Goal: Use online tool/utility: Utilize a website feature to perform a specific function

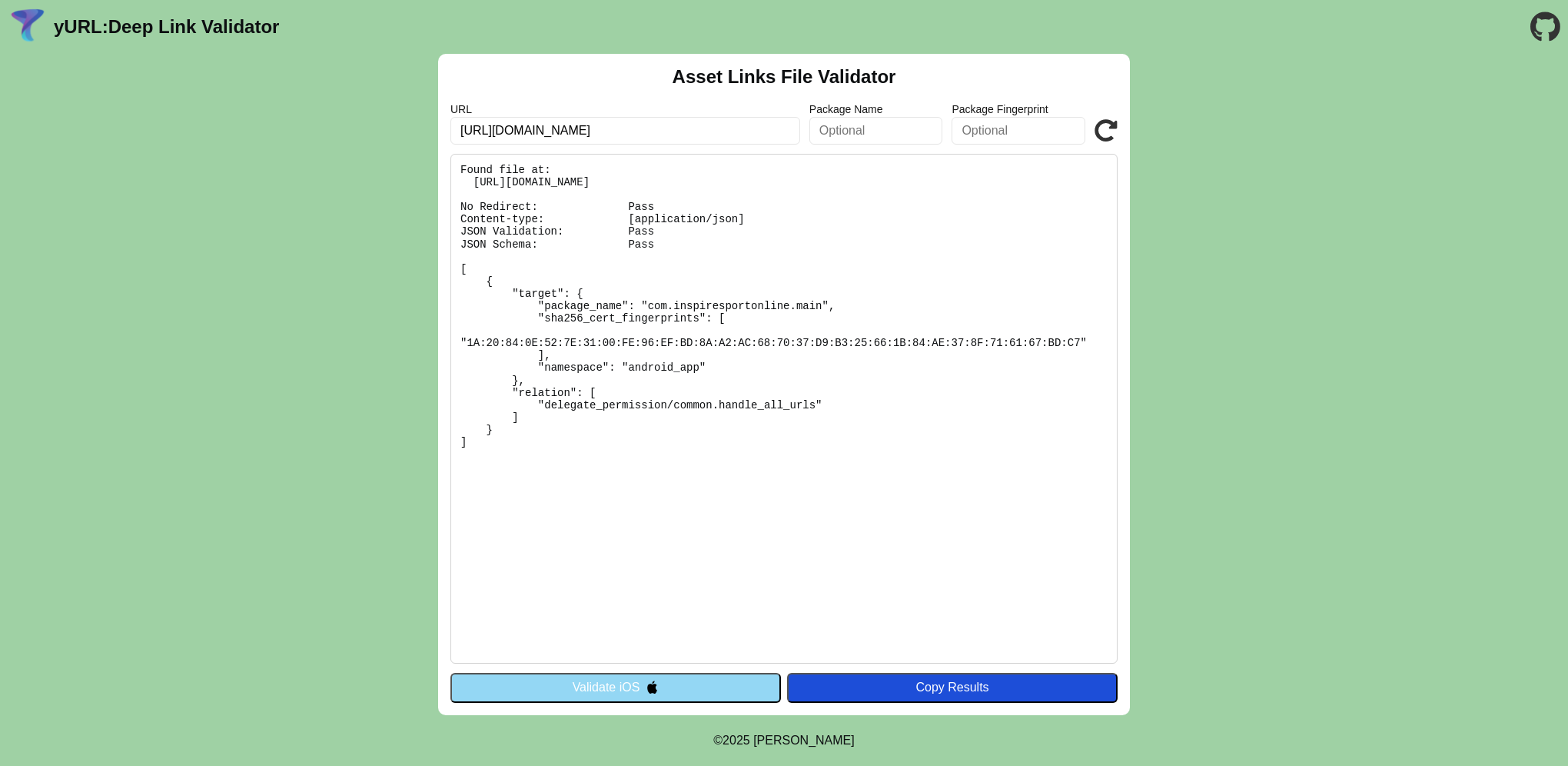
click at [659, 685] on button "Validate iOS" at bounding box center [616, 687] width 330 height 29
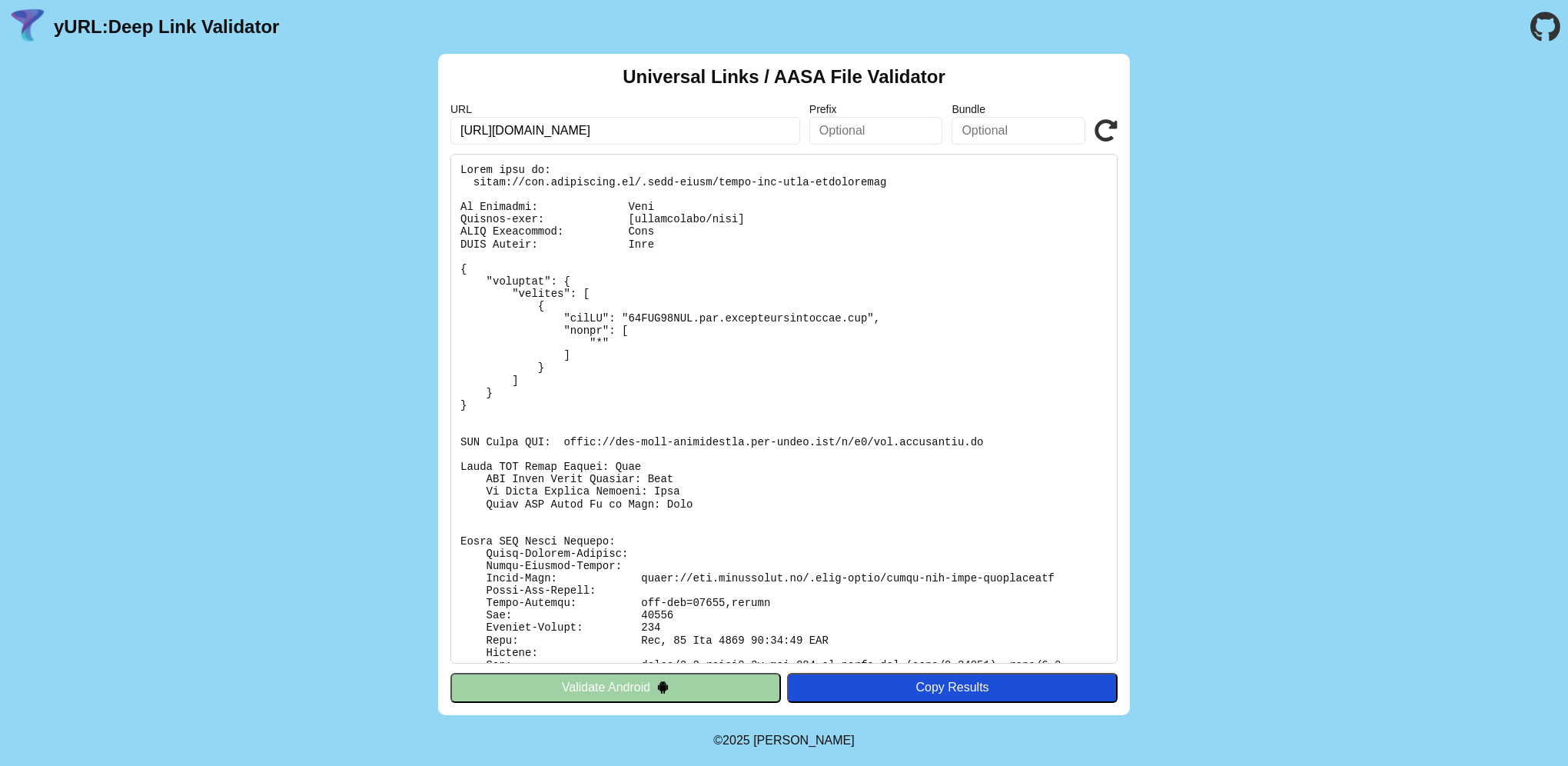
click at [663, 138] on input "[URL][DOMAIN_NAME]" at bounding box center [625, 131] width 350 height 28
drag, startPoint x: 658, startPoint y: 134, endPoint x: 526, endPoint y: 133, distance: 132.0
click at [525, 133] on input "https://app.inspiretek.io/" at bounding box center [625, 131] width 350 height 28
type input "[URL][DOMAIN_NAME]"
click button "Validate" at bounding box center [0, 0] width 0 height 0
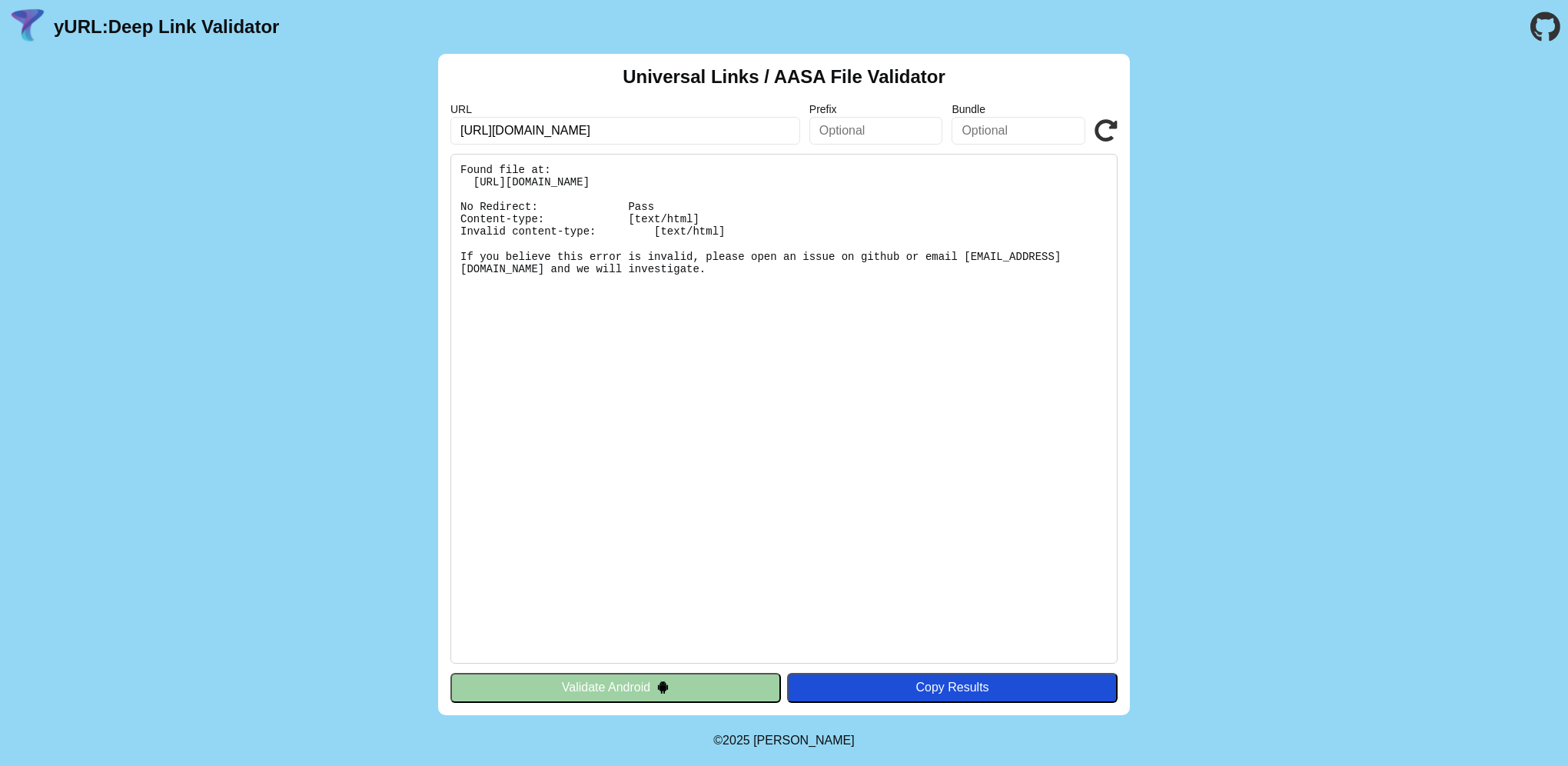
click at [627, 682] on button "Validate Android" at bounding box center [616, 687] width 330 height 29
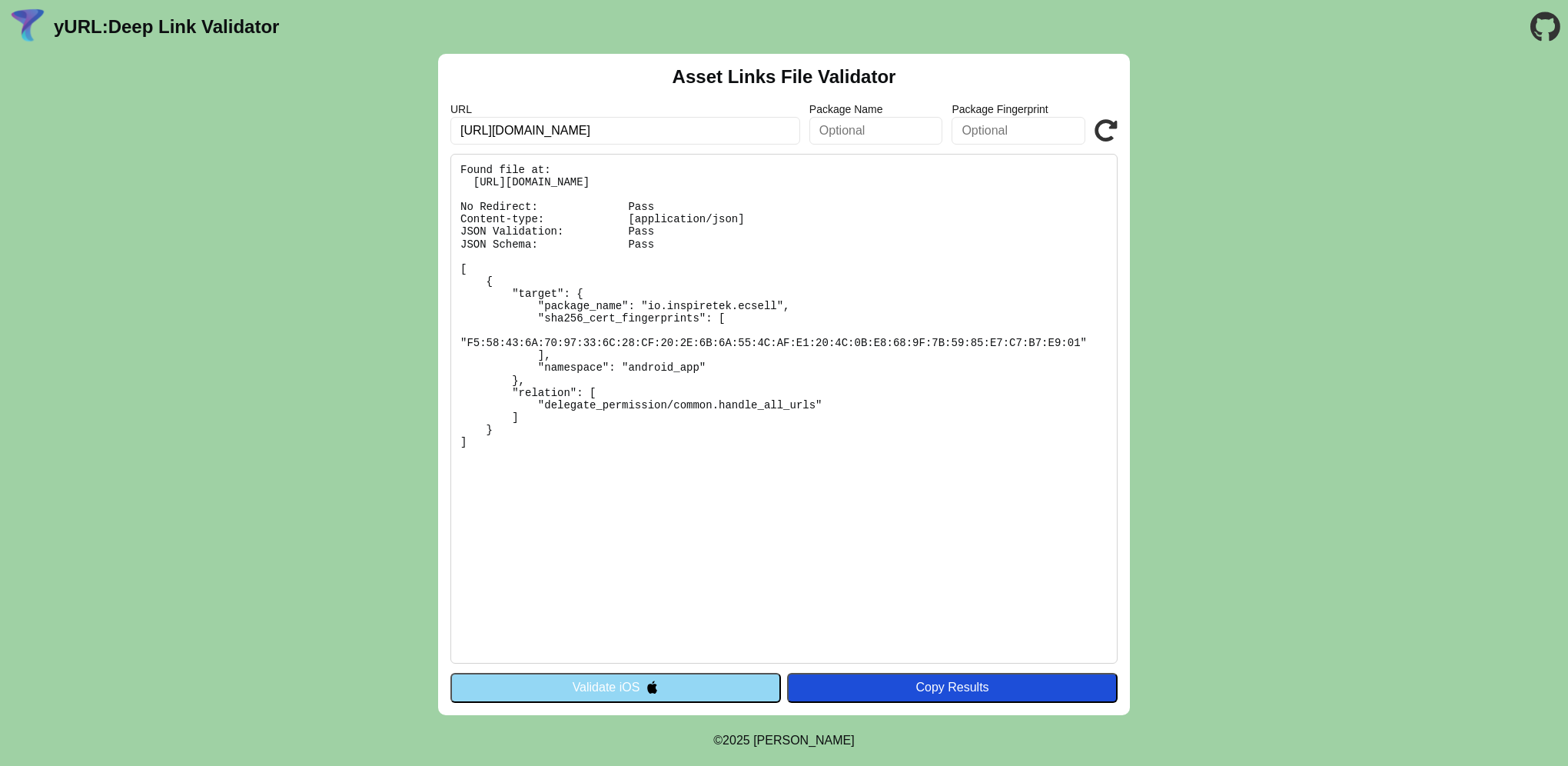
click at [627, 682] on button "Validate iOS" at bounding box center [616, 687] width 330 height 29
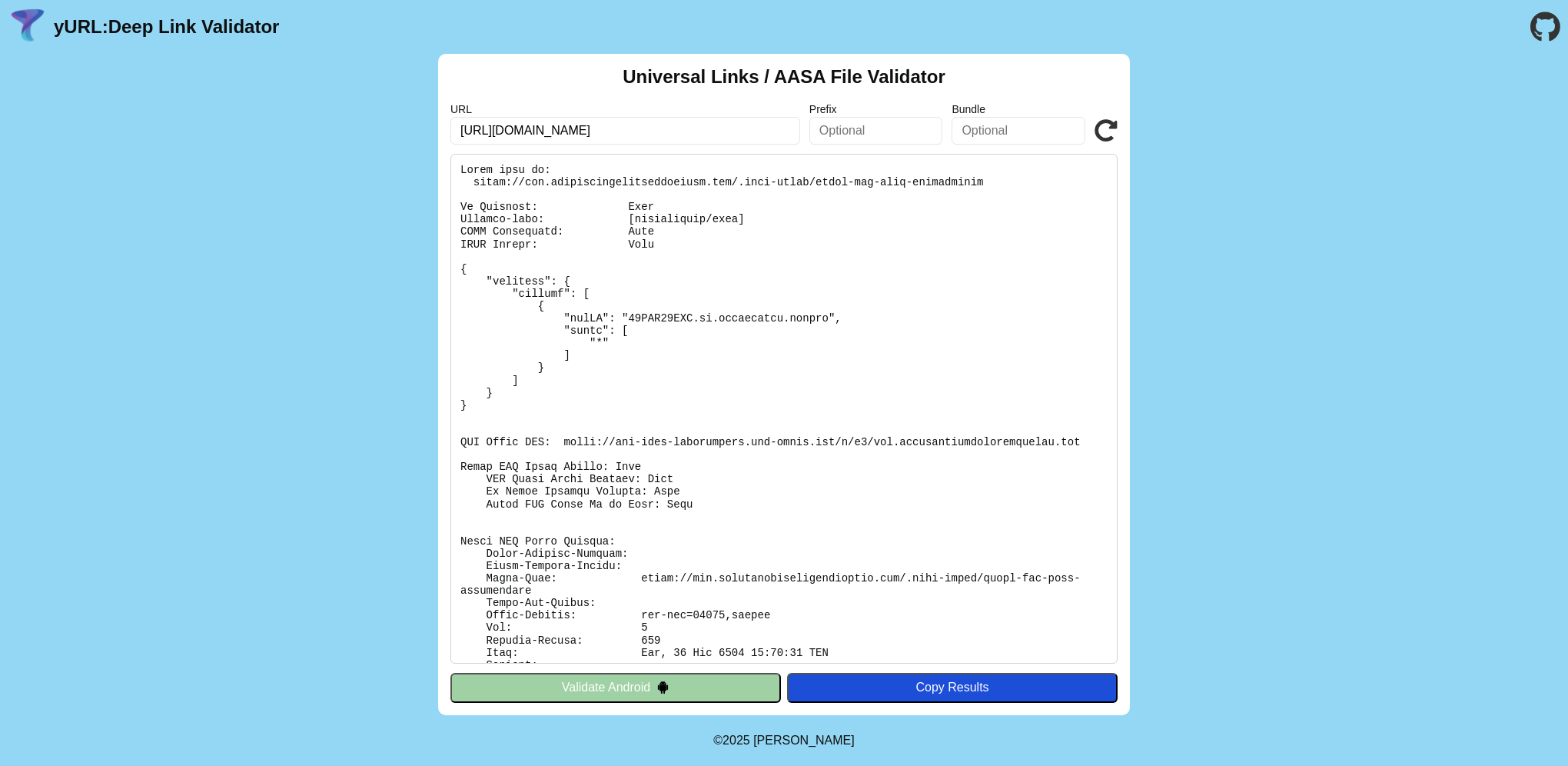
click at [588, 695] on button "Validate Android" at bounding box center [616, 687] width 330 height 29
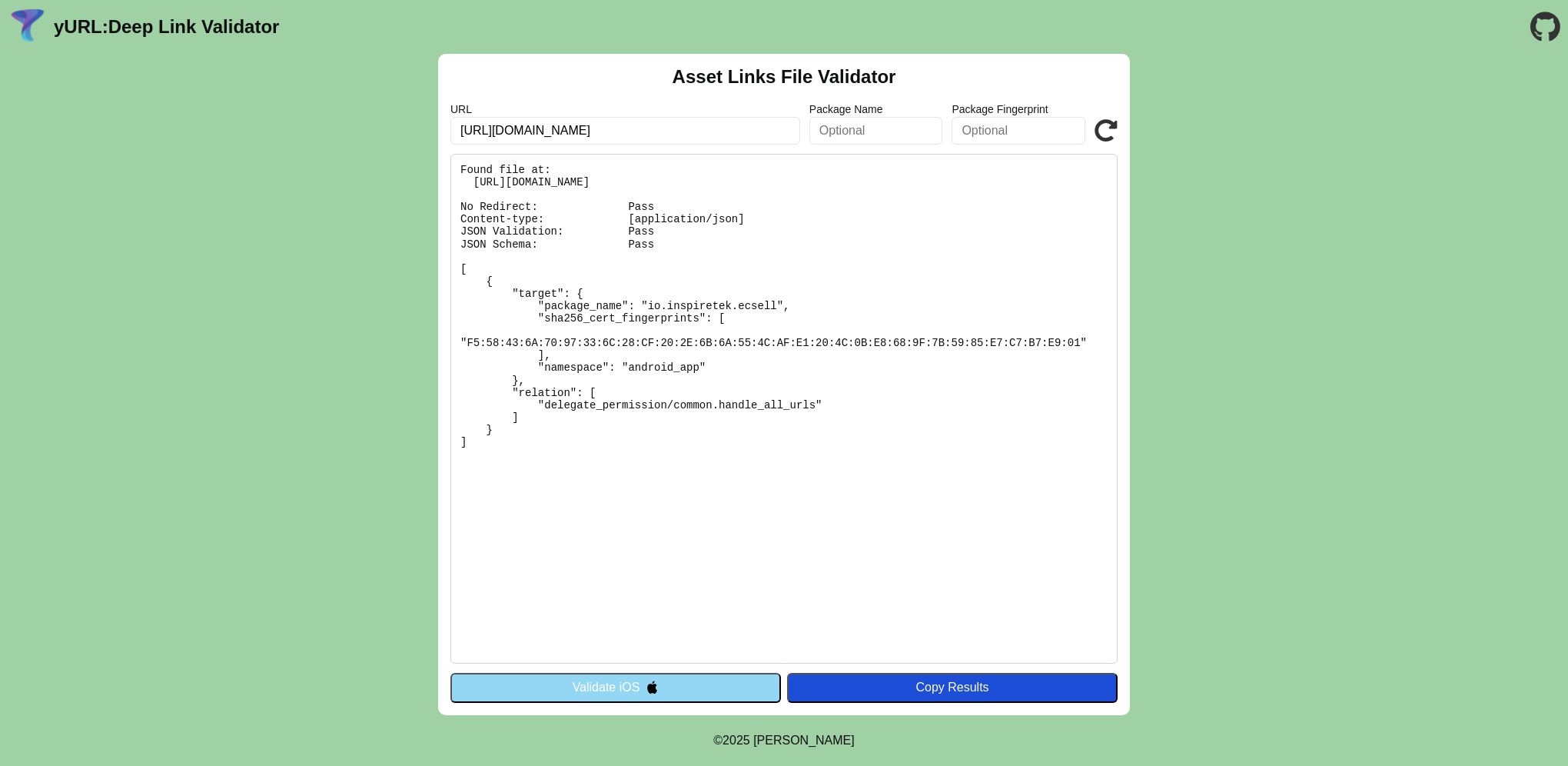
click at [596, 683] on button "Validate iOS" at bounding box center [616, 687] width 330 height 29
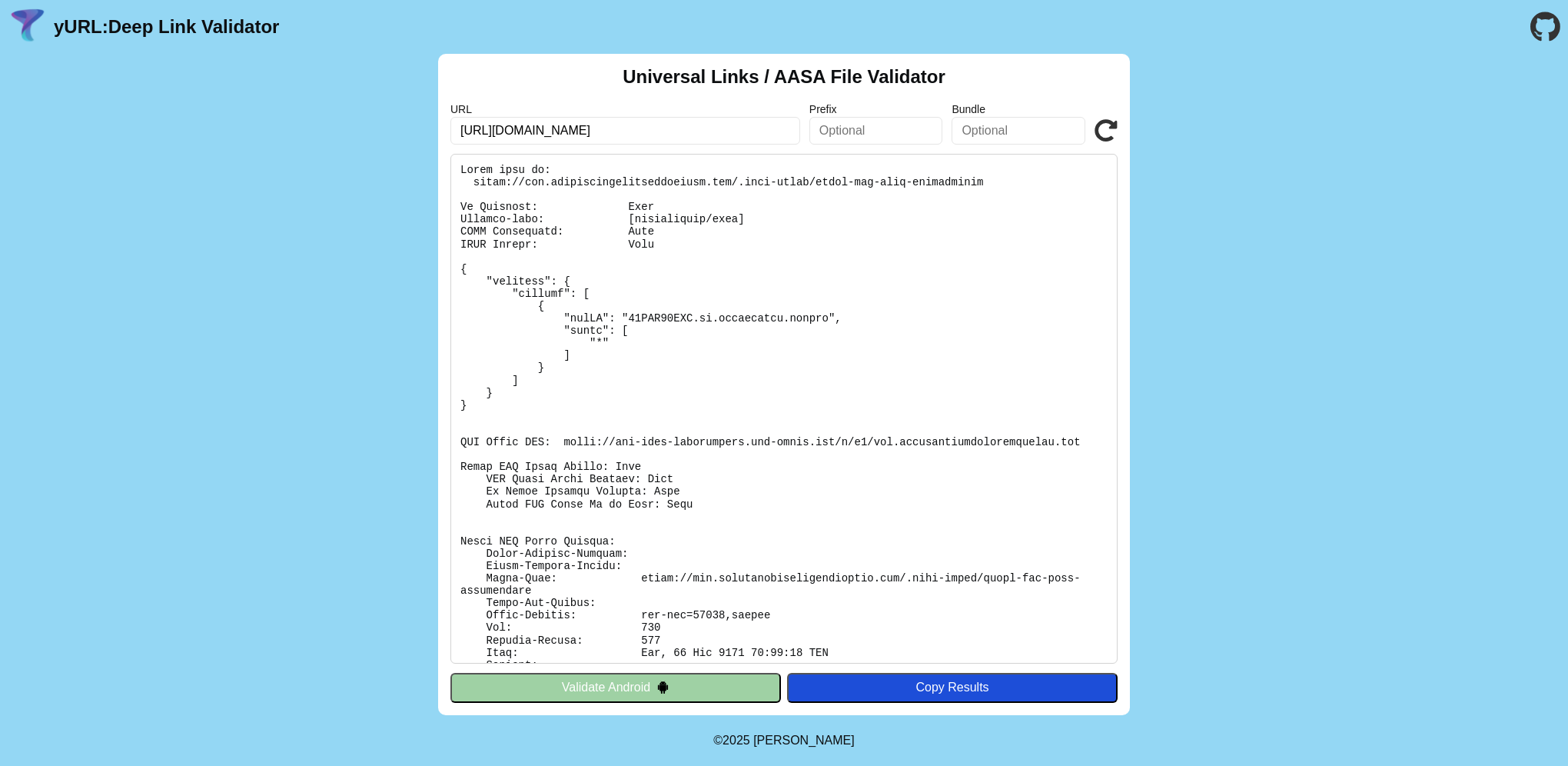
click at [600, 683] on button "Validate Android" at bounding box center [616, 687] width 330 height 29
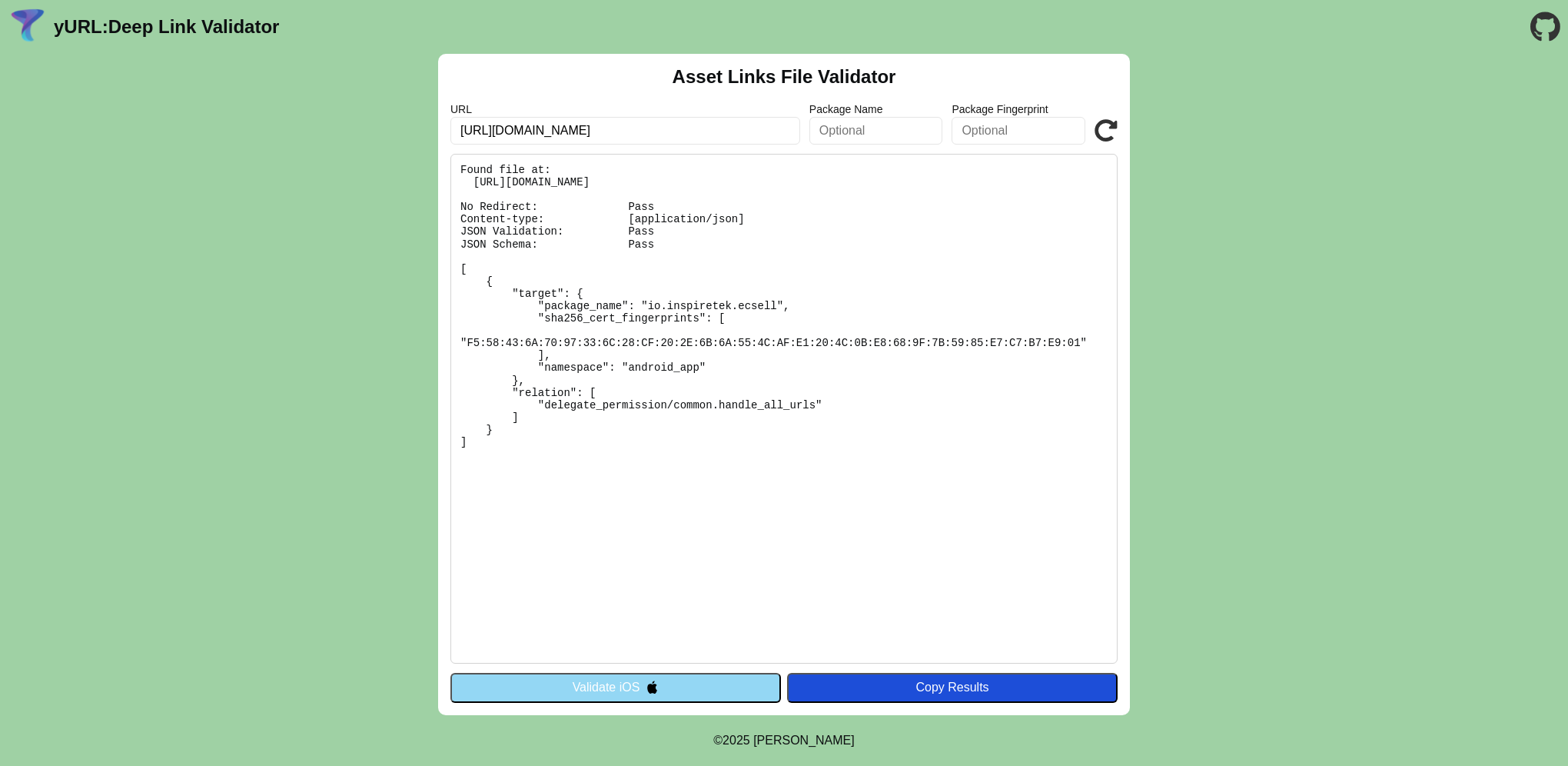
drag, startPoint x: 297, startPoint y: 23, endPoint x: 113, endPoint y: 19, distance: 184.0
click at [111, 19] on header "yURL: Deep Link Validator" at bounding box center [784, 27] width 1568 height 54
drag, startPoint x: 756, startPoint y: 122, endPoint x: 395, endPoint y: 111, distance: 361.2
click at [395, 115] on div "Asset Links File Validator URL https://app.coachingeffectassessment.com/ Packag…" at bounding box center [784, 384] width 1568 height 662
